Goal: Transaction & Acquisition: Purchase product/service

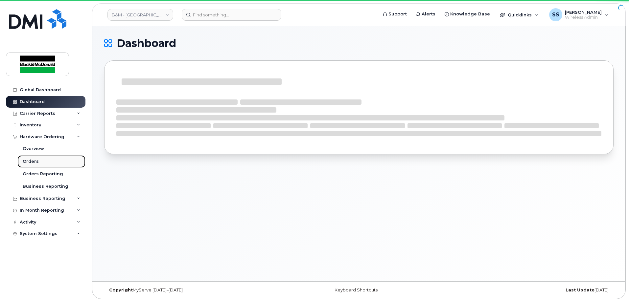
click at [39, 162] on link "Orders" at bounding box center [51, 161] width 68 height 12
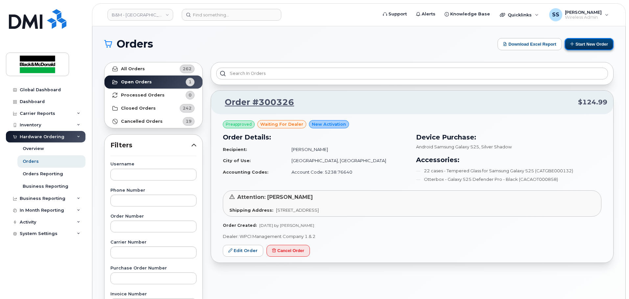
click at [590, 46] on button "Start New Order" at bounding box center [589, 44] width 49 height 12
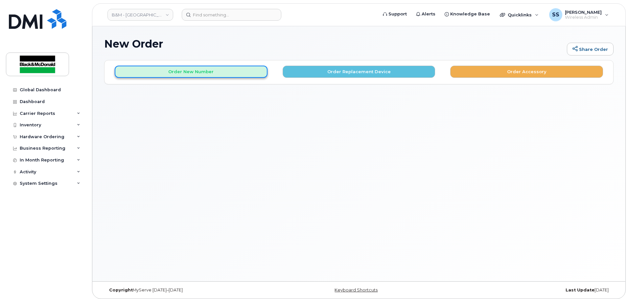
click at [195, 66] on button "Order New Number" at bounding box center [191, 72] width 153 height 12
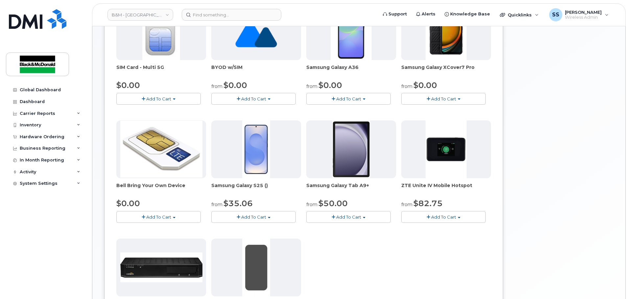
scroll to position [131, 0]
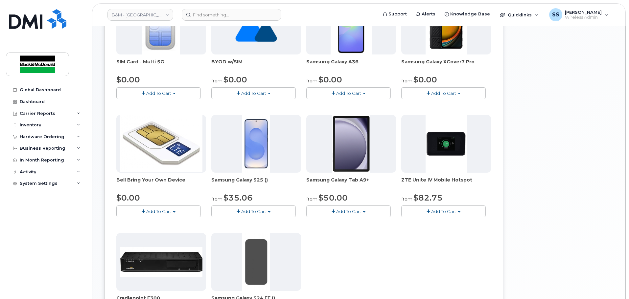
click at [251, 212] on span "Add To Cart" at bounding box center [253, 211] width 25 height 5
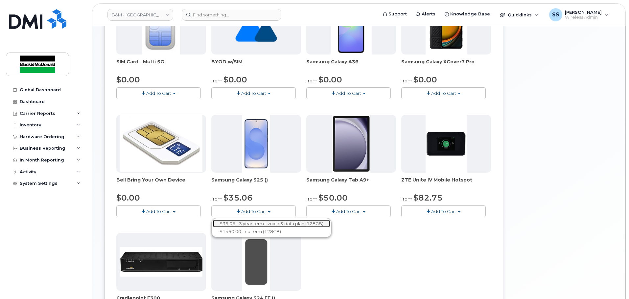
click at [265, 224] on link "$35.06 - 3 year term - voice & data plan (128GB)" at bounding box center [271, 224] width 117 height 8
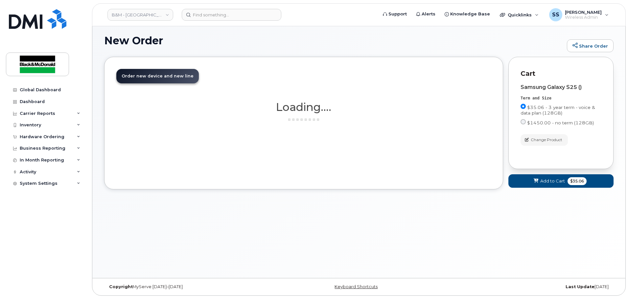
scroll to position [3, 0]
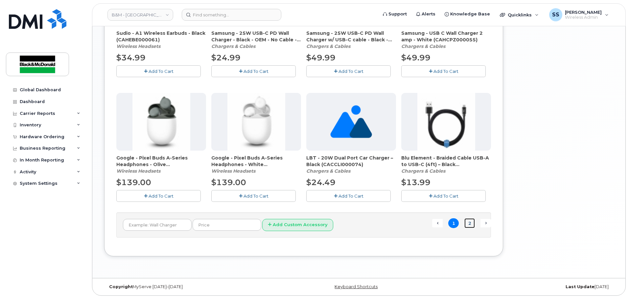
click at [469, 224] on link "2" at bounding box center [469, 224] width 11 height 10
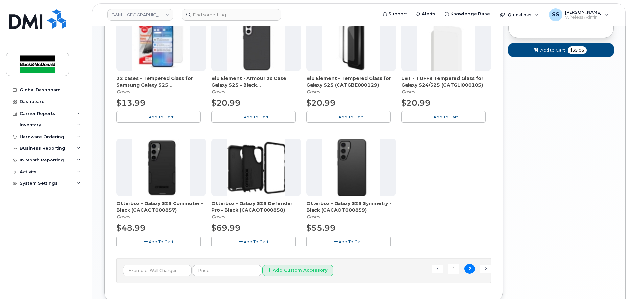
scroll to position [135, 0]
click at [174, 119] on button "Add To Cart" at bounding box center [158, 117] width 84 height 12
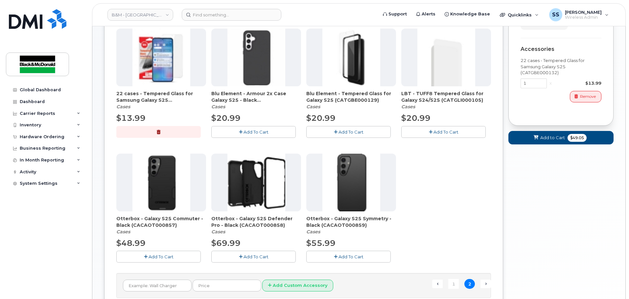
scroll to position [168, 0]
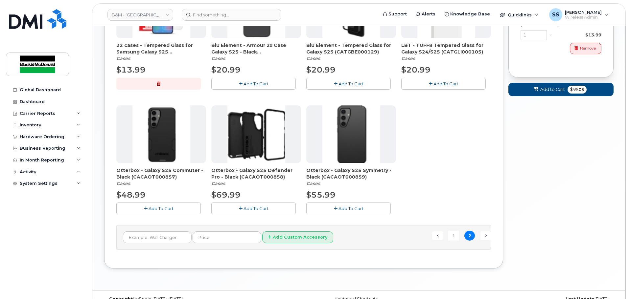
click at [167, 210] on span "Add To Cart" at bounding box center [161, 208] width 25 height 5
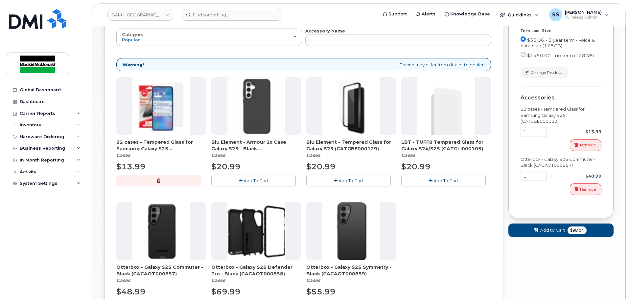
scroll to position [69, 0]
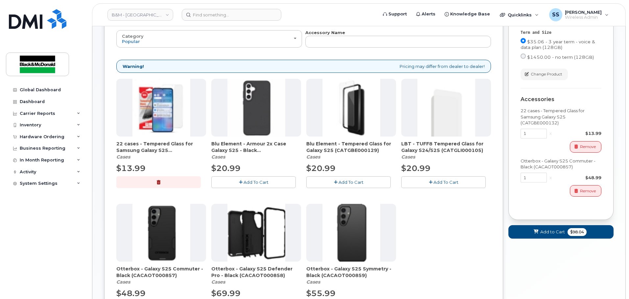
click at [566, 241] on div "Cart active suspended Carrier Device Additional cost to upgrading the device Se…" at bounding box center [560, 120] width 105 height 259
click at [564, 234] on span "Add to Cart" at bounding box center [552, 232] width 25 height 6
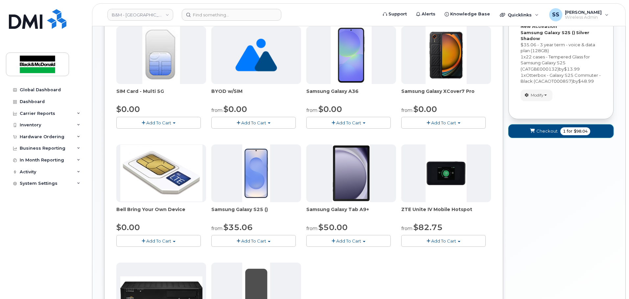
click at [542, 125] on button "Checkout 1 for $98.04" at bounding box center [560, 131] width 105 height 13
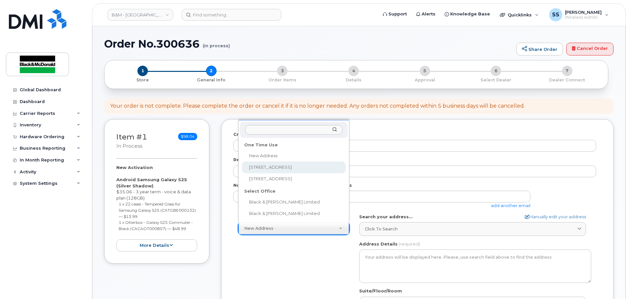
select select "[STREET_ADDRESS]"
type textarea "[STREET_ADDRESS]"
type input "Black and [PERSON_NAME] Limited"
type input "[PERSON_NAME]"
type input "7804841139"
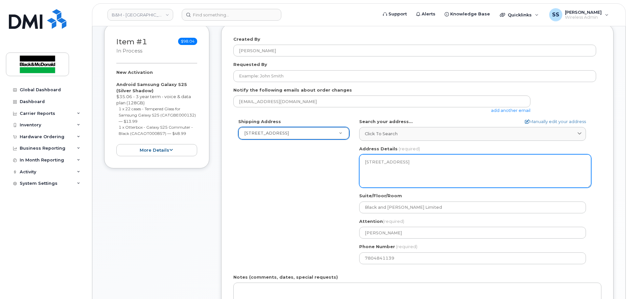
scroll to position [99, 0]
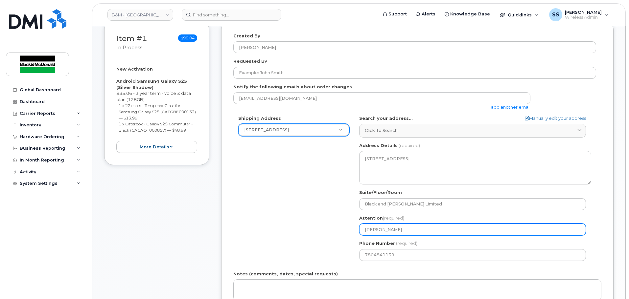
click at [405, 227] on input "[PERSON_NAME]" at bounding box center [472, 230] width 227 height 12
drag, startPoint x: 399, startPoint y: 231, endPoint x: 314, endPoint y: 229, distance: 85.1
click at [316, 230] on div "Shipping Address [STREET_ADDRESS][GEOGRAPHIC_DATA] [STREET_ADDRESS] Black & [PE…" at bounding box center [414, 190] width 363 height 151
select select
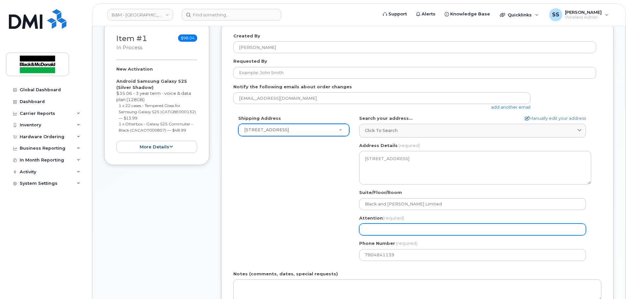
type input "J"
select select
type input "Jo"
select select
type input "Jos"
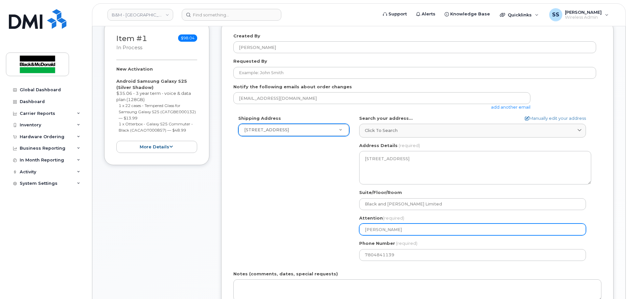
select select
type input "Josh"
select select
type input "Joshu"
select select
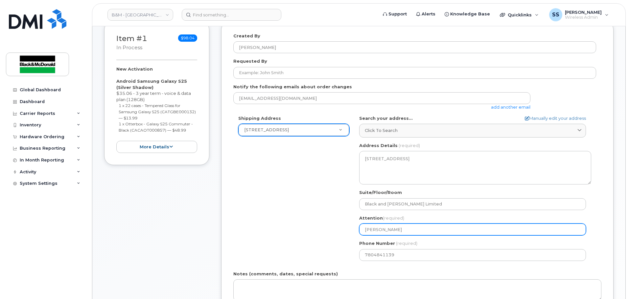
type input "Joshua"
select select
type input "Joshua V"
select select
type input "Joshua Vi"
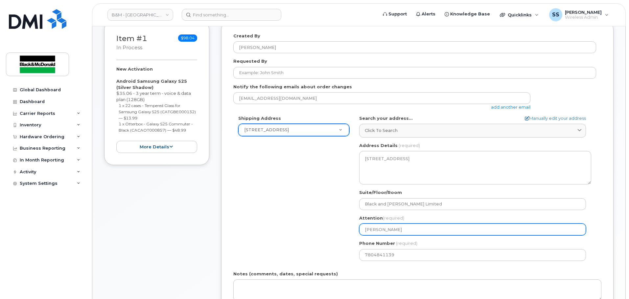
select select
type input "Joshua Vic"
select select
type input "Joshua Vick"
select select
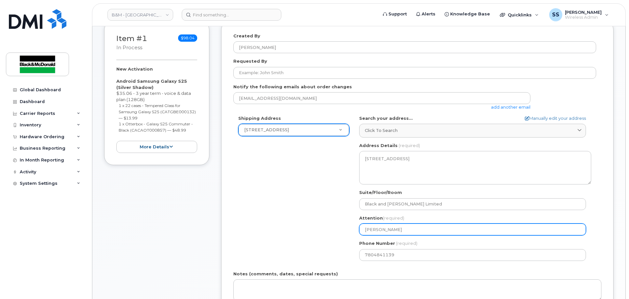
type input "Joshua Vicke"
select select
type input "Joshua Vicker"
select select
type input "[PERSON_NAME]"
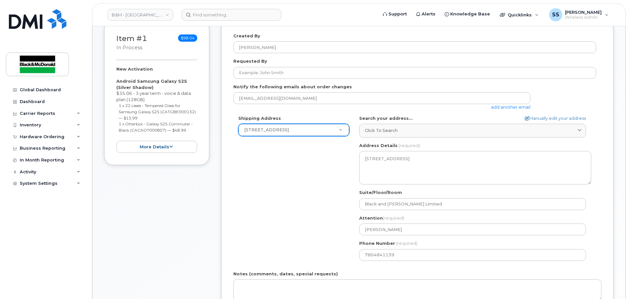
click at [314, 229] on div "Shipping Address 10717 181 St NW New Address 1071 26 St NE 10717 181 St NW Blac…" at bounding box center [414, 190] width 363 height 151
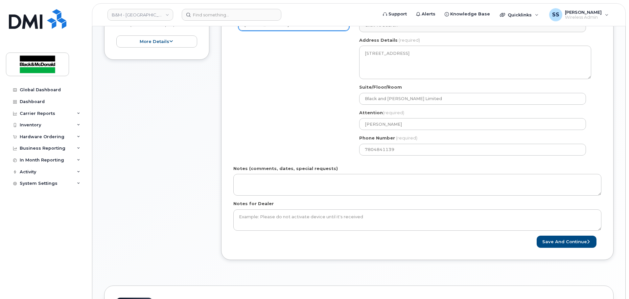
scroll to position [263, 0]
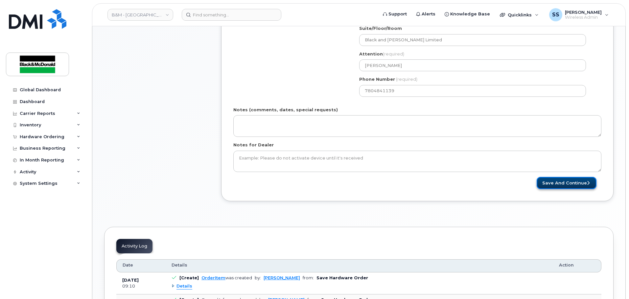
click at [561, 189] on button "Save and Continue" at bounding box center [567, 183] width 60 height 12
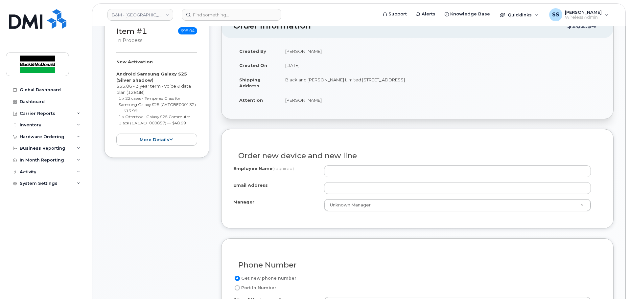
scroll to position [131, 0]
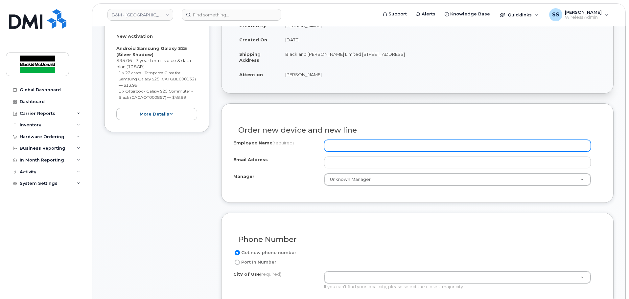
click at [341, 149] on input "Employee Name (required)" at bounding box center [457, 146] width 267 height 12
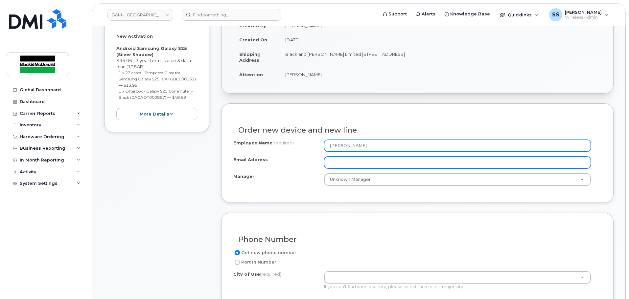
type input "[PERSON_NAME]"
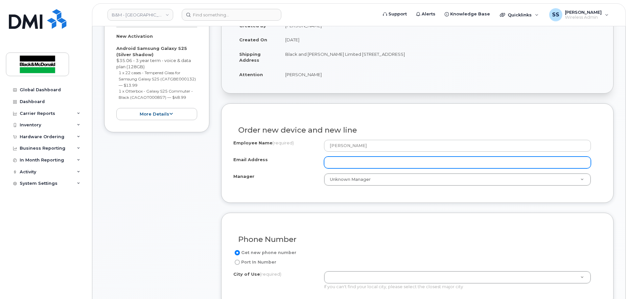
click at [347, 164] on input "Email Address" at bounding box center [457, 163] width 267 height 12
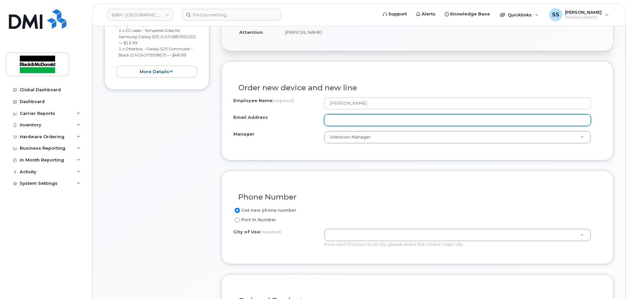
scroll to position [230, 0]
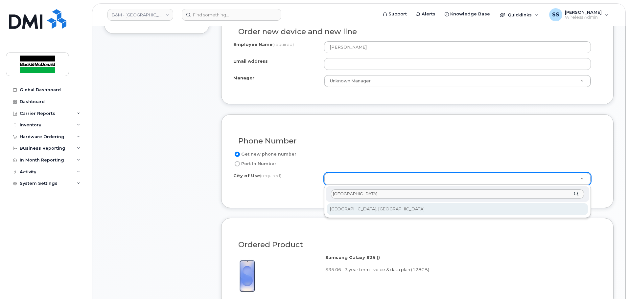
type input "[GEOGRAPHIC_DATA]"
type input "182"
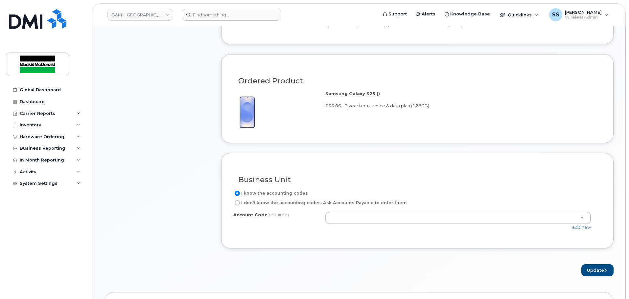
scroll to position [394, 0]
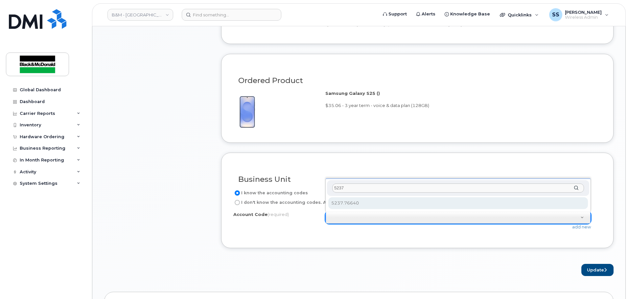
type input "5237"
select select "5237.76640"
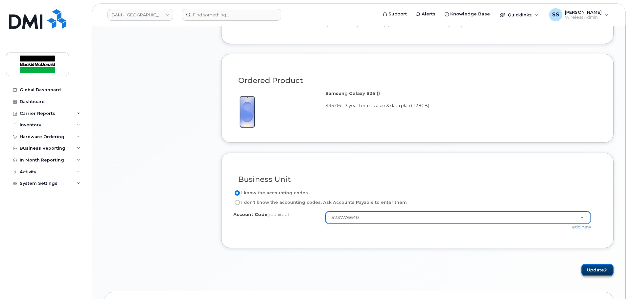
click at [585, 268] on button "Update" at bounding box center [597, 270] width 32 height 12
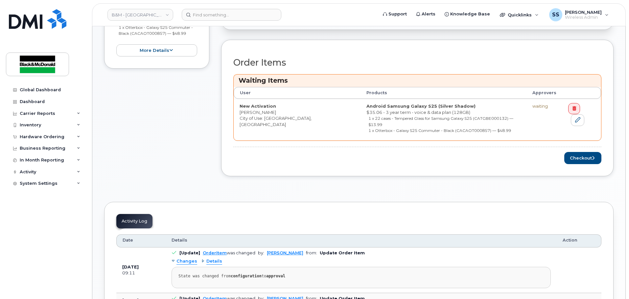
scroll to position [230, 0]
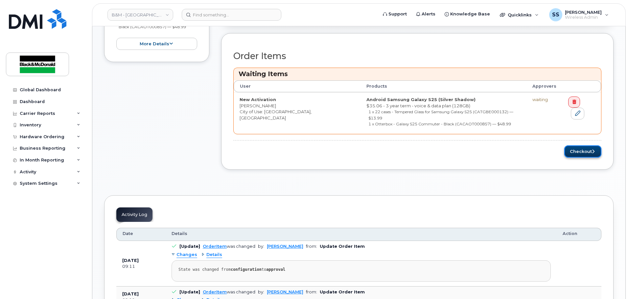
click at [595, 146] on button "Checkout" at bounding box center [582, 152] width 37 height 12
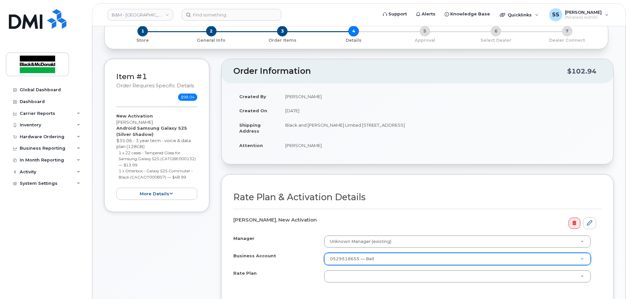
scroll to position [131, 0]
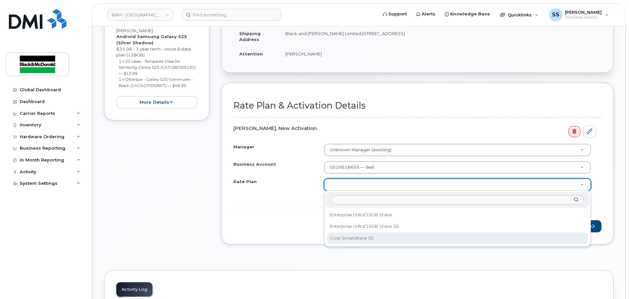
select select "Corp Smartshare 30"
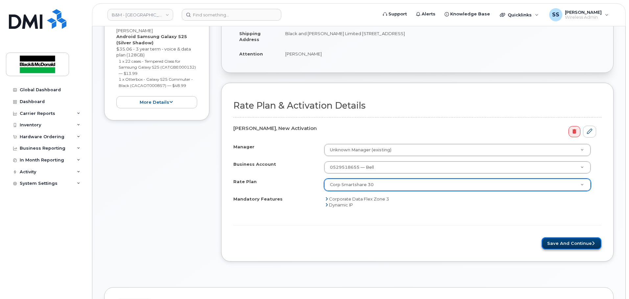
click at [578, 244] on button "Save and Continue" at bounding box center [572, 244] width 60 height 12
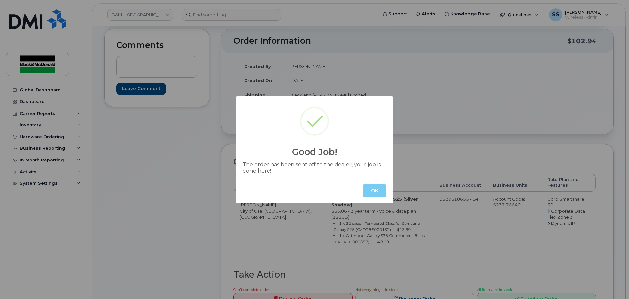
click at [376, 193] on button "OK" at bounding box center [374, 190] width 23 height 13
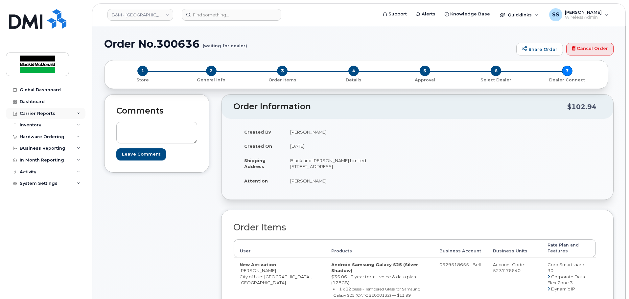
click at [43, 118] on div "Carrier Reports" at bounding box center [46, 114] width 80 height 12
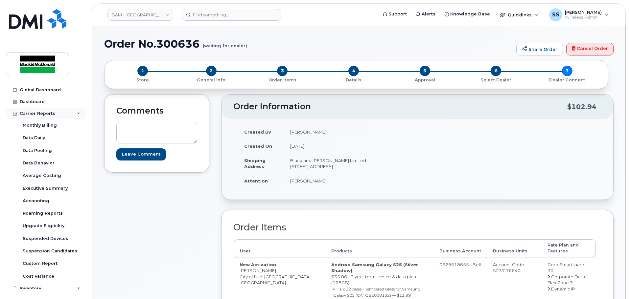
click at [40, 113] on div "Carrier Reports" at bounding box center [37, 113] width 35 height 5
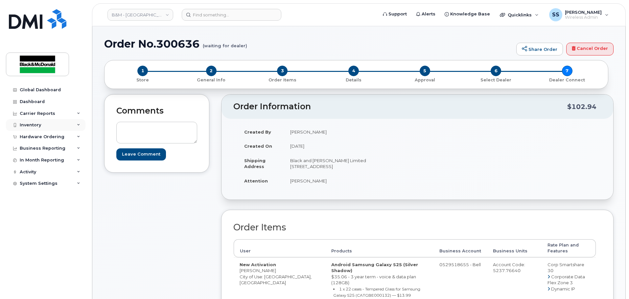
scroll to position [33, 0]
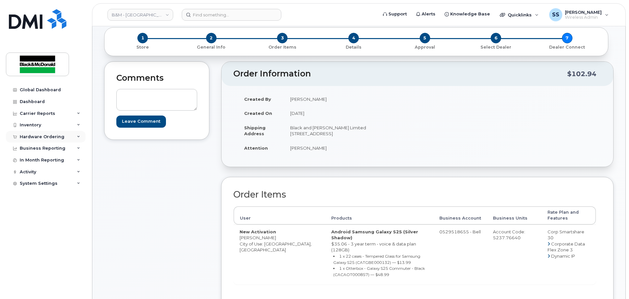
click at [42, 138] on div "Hardware Ordering" at bounding box center [42, 136] width 45 height 5
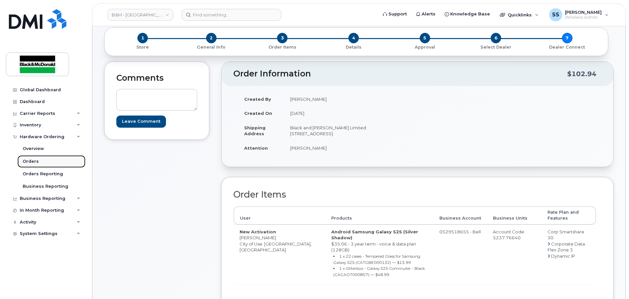
click at [42, 163] on link "Orders" at bounding box center [51, 161] width 68 height 12
